Goal: Transaction & Acquisition: Purchase product/service

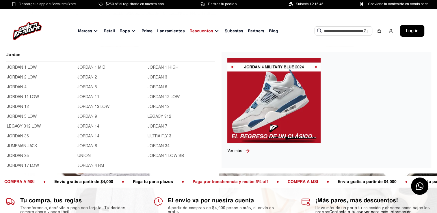
scroll to position [202, 0]
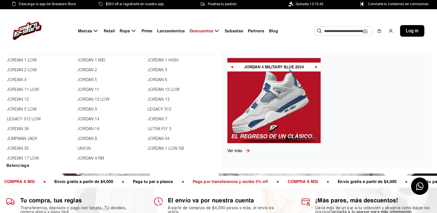
click at [18, 98] on link "JORDAN 12" at bounding box center [40, 99] width 67 height 6
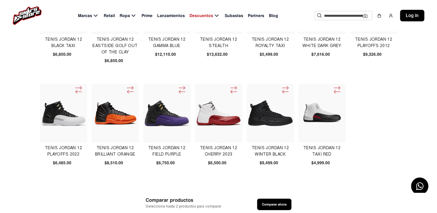
scroll to position [202, 0]
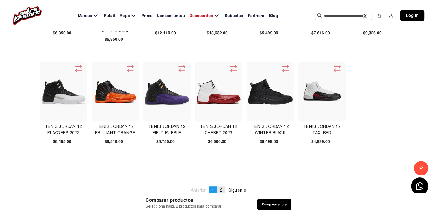
click at [220, 190] on span "2" at bounding box center [221, 190] width 2 height 5
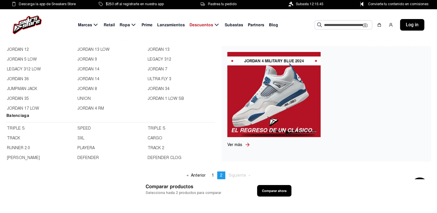
scroll to position [173, 0]
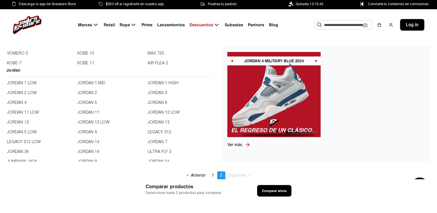
click at [88, 133] on link "JORDAN 9" at bounding box center [110, 132] width 67 height 6
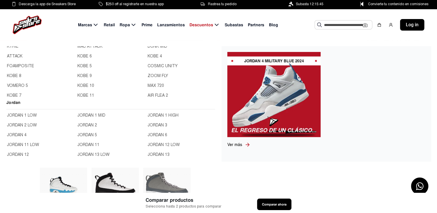
scroll to position [231, 0]
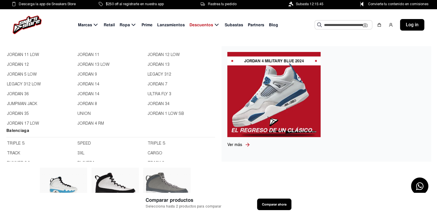
click at [87, 83] on link "JORDAN 14" at bounding box center [110, 84] width 67 height 6
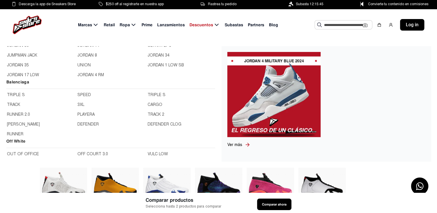
scroll to position [231, 0]
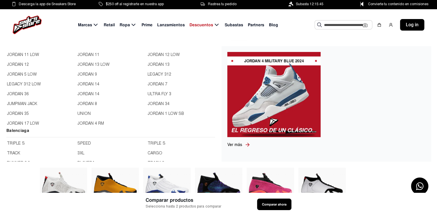
click at [86, 104] on link "JORDAN 8" at bounding box center [110, 104] width 67 height 6
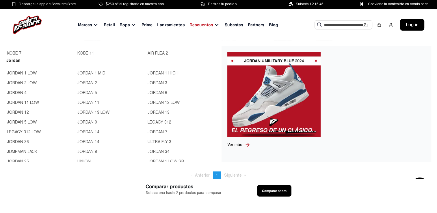
scroll to position [173, 0]
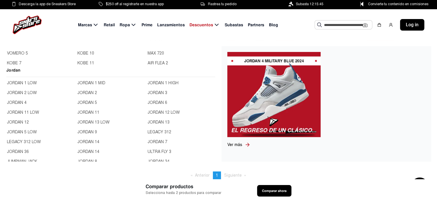
click at [20, 102] on link "JORDAN 4" at bounding box center [40, 103] width 67 height 6
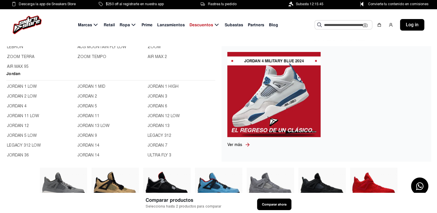
scroll to position [173, 0]
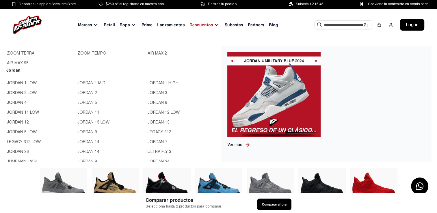
click at [80, 103] on link "JORDAN 5" at bounding box center [110, 103] width 67 height 6
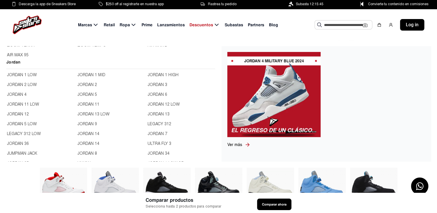
scroll to position [202, 0]
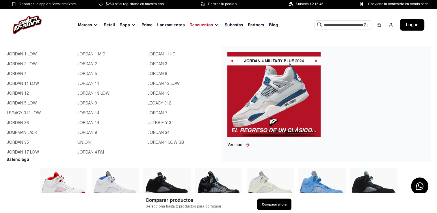
click at [154, 73] on link "JORDAN 6" at bounding box center [180, 74] width 67 height 6
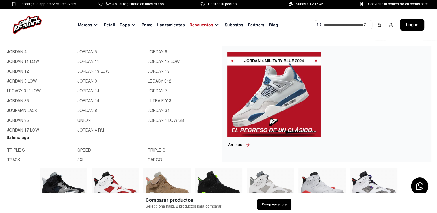
scroll to position [231, 0]
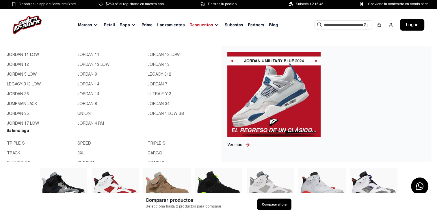
click at [154, 85] on link "JORDAN 7" at bounding box center [180, 84] width 67 height 6
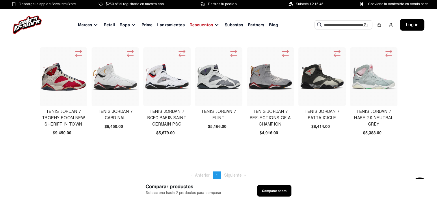
click at [168, 85] on img at bounding box center [167, 77] width 44 height 44
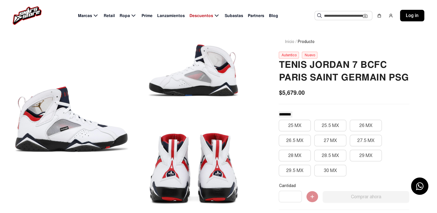
scroll to position [29, 0]
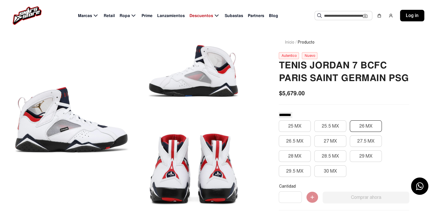
click at [359, 128] on button "26 MX" at bounding box center [365, 126] width 32 height 12
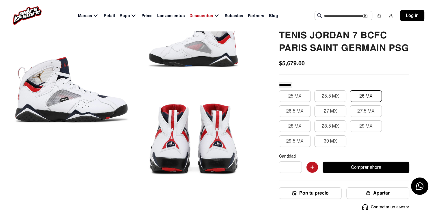
scroll to position [58, 0]
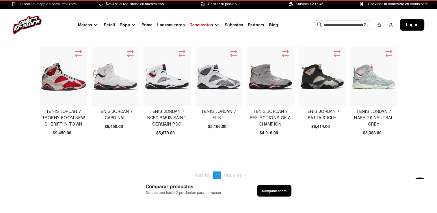
click at [53, 78] on img at bounding box center [63, 77] width 44 height 28
